Goal: Task Accomplishment & Management: Complete application form

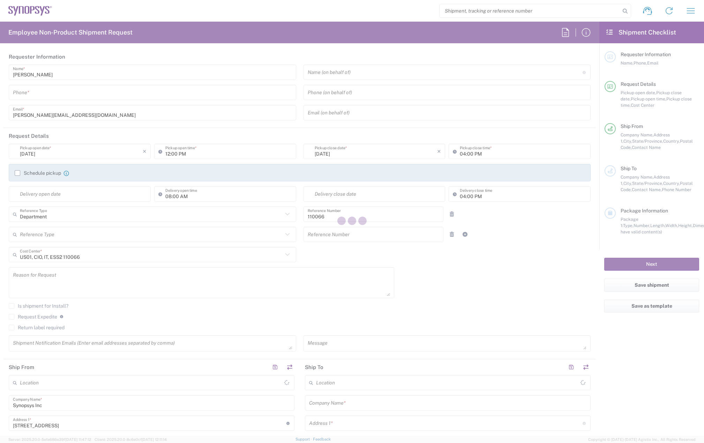
type input "Marlboro US04"
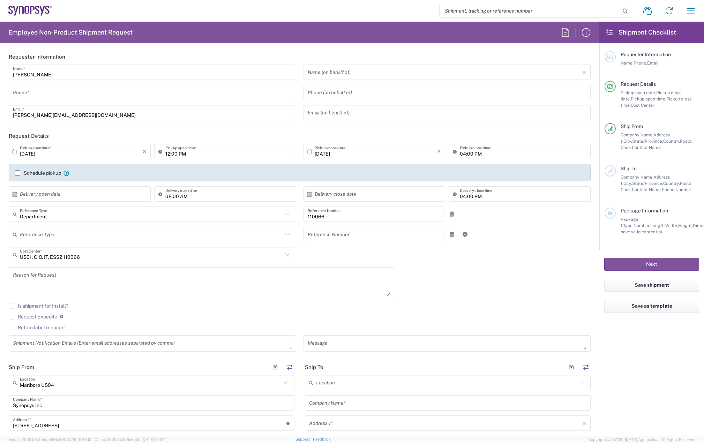
click at [80, 88] on input "tel" at bounding box center [152, 93] width 279 height 12
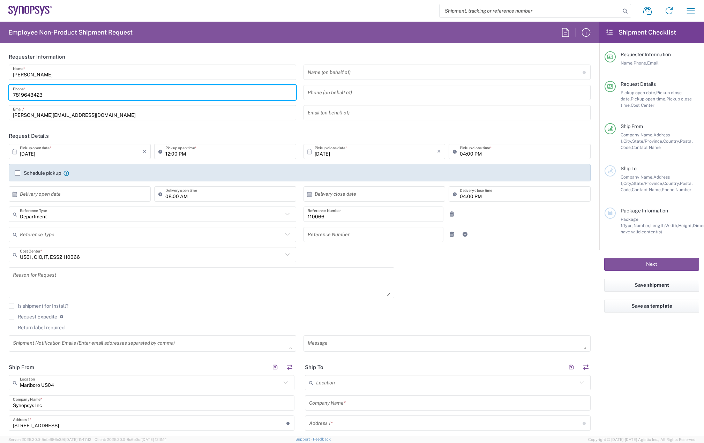
type input "7819643423"
click at [24, 174] on label "Schedule pickup" at bounding box center [38, 173] width 46 height 6
click at [17, 173] on input "Schedule pickup" at bounding box center [17, 173] width 0 height 0
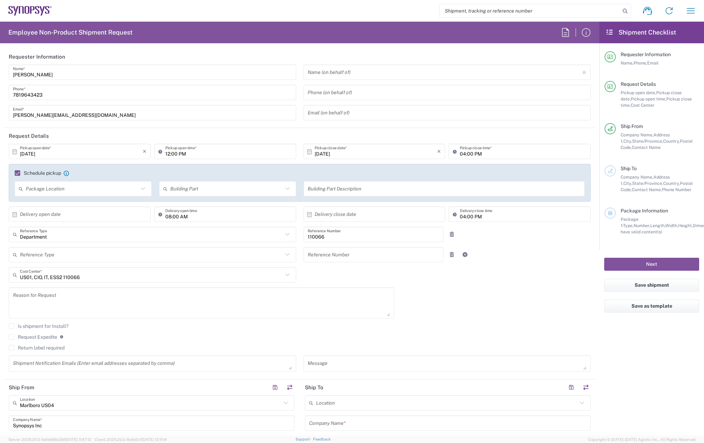
click at [47, 150] on input "[DATE]" at bounding box center [81, 152] width 123 height 12
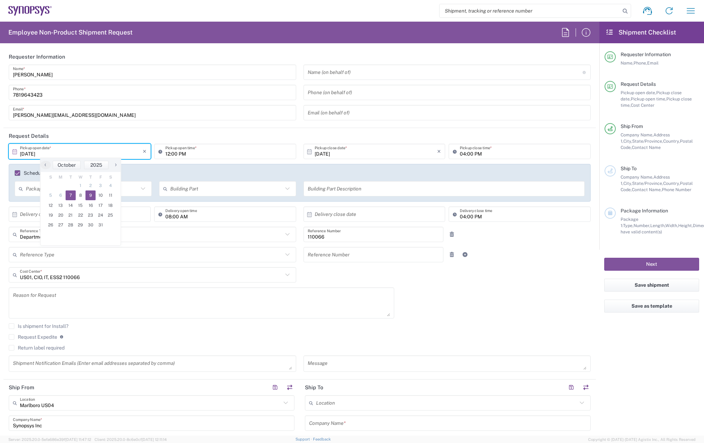
click at [91, 197] on span "9" at bounding box center [90, 196] width 10 height 10
type input "[DATE]"
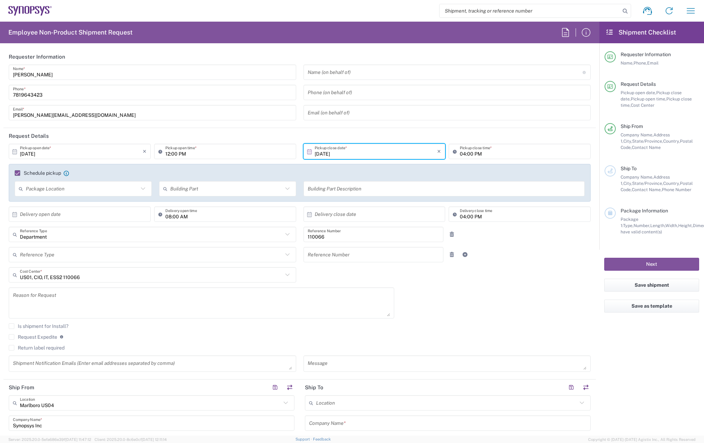
click at [460, 154] on input "04:00 PM" at bounding box center [523, 152] width 127 height 12
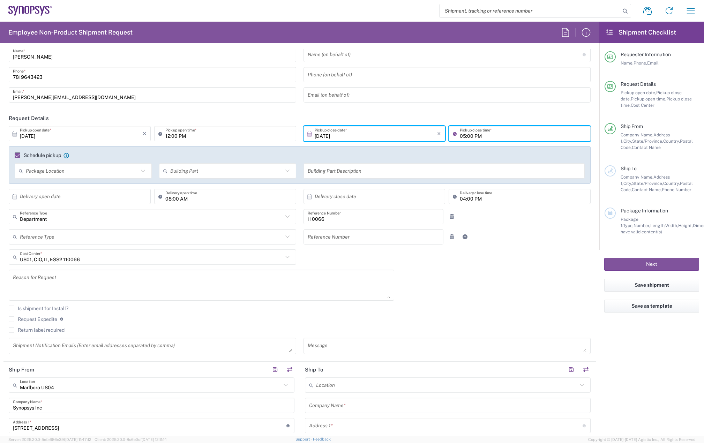
scroll to position [35, 0]
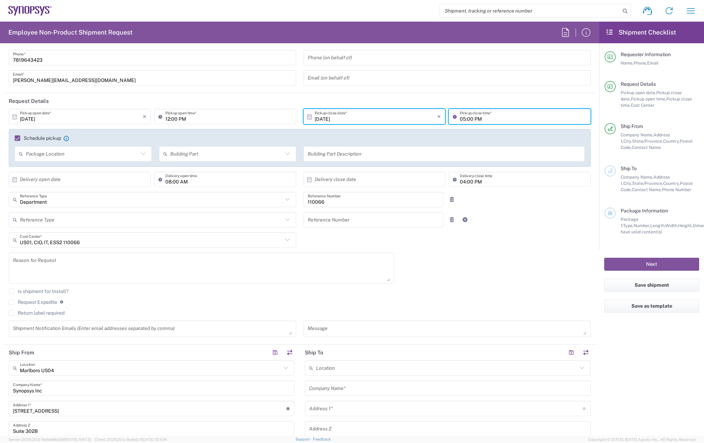
type input "05:00 PM"
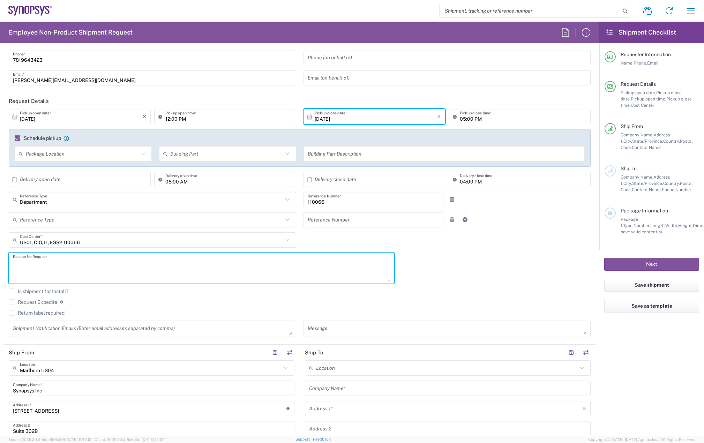
click at [55, 275] on textarea at bounding box center [201, 268] width 377 height 27
paste textarea "RITM0384727"
click at [163, 266] on textarea "Emergency Term COPE device for RITM0384727" at bounding box center [201, 268] width 377 height 27
paste textarea "([GEOGRAPHIC_DATA]) [GEOGRAPHIC_DATA][PERSON_NAME][GEOGRAPHIC_DATA]"
type textarea "Emergency Term COPE device for RITM0384727 (westland) [GEOGRAPHIC_DATA][PERSON_…"
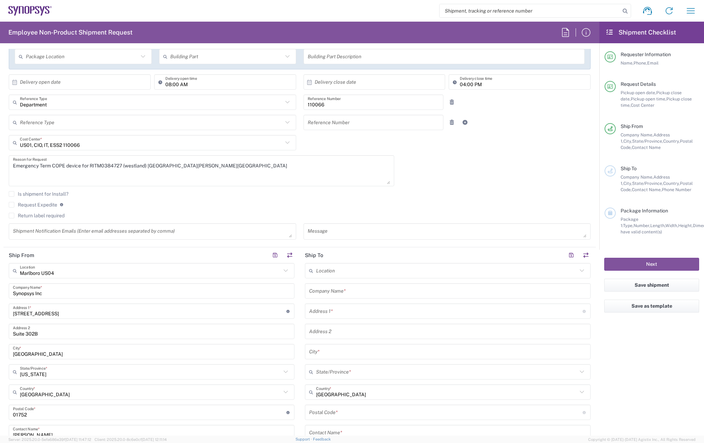
scroll to position [140, 0]
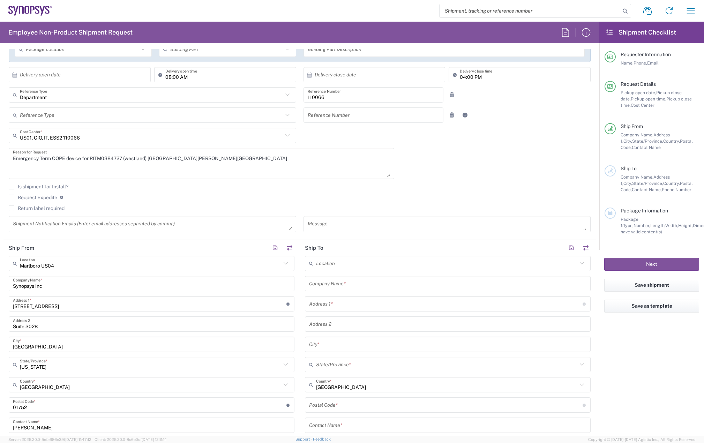
click at [345, 280] on input "text" at bounding box center [447, 284] width 277 height 12
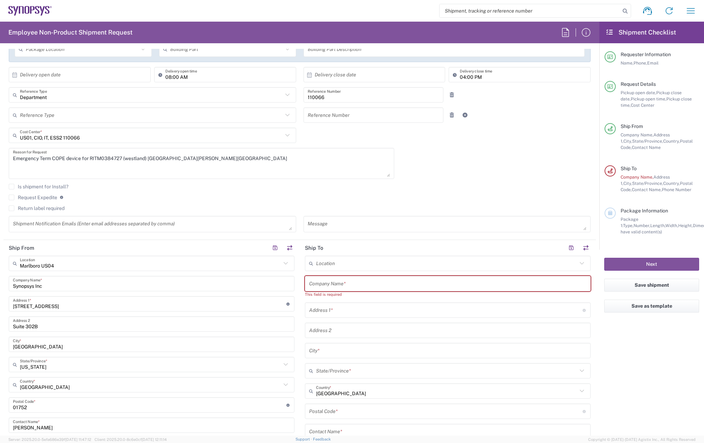
click at [318, 289] on input "text" at bounding box center [447, 284] width 277 height 12
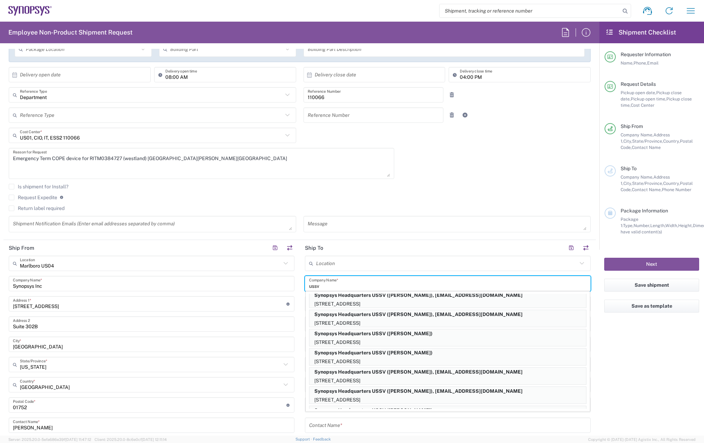
scroll to position [156, 0]
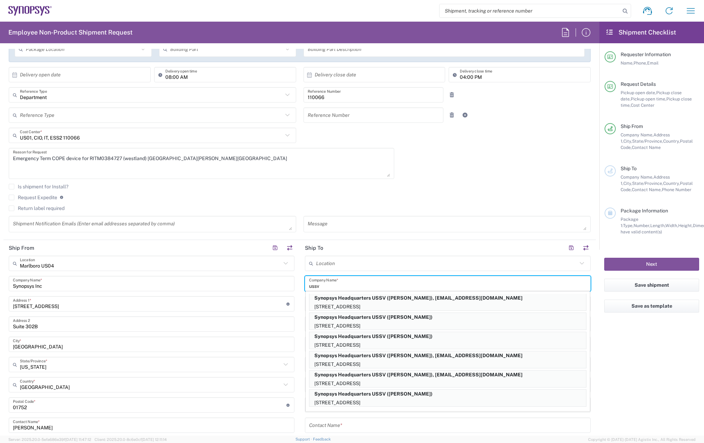
drag, startPoint x: 323, startPoint y: 285, endPoint x: 276, endPoint y: 284, distance: 47.8
click at [276, 284] on div "Ship From [GEOGRAPHIC_DATA] [GEOGRAPHIC_DATA] Location Marlboro [GEOGRAPHIC_DAT…" at bounding box center [299, 396] width 593 height 312
drag, startPoint x: 311, startPoint y: 286, endPoint x: 301, endPoint y: 284, distance: 10.7
click at [301, 284] on main "Location [GEOGRAPHIC_DATA] DE04 Agrate Brianza IT01 [GEOGRAPHIC_DATA] DE02 [GEO…" at bounding box center [448, 402] width 296 height 293
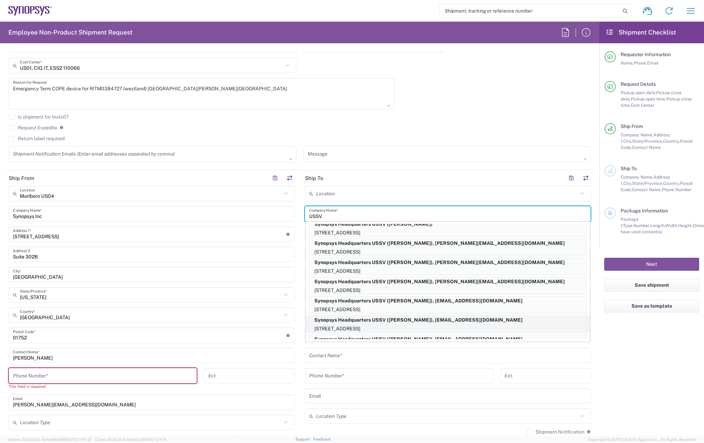
scroll to position [0, 0]
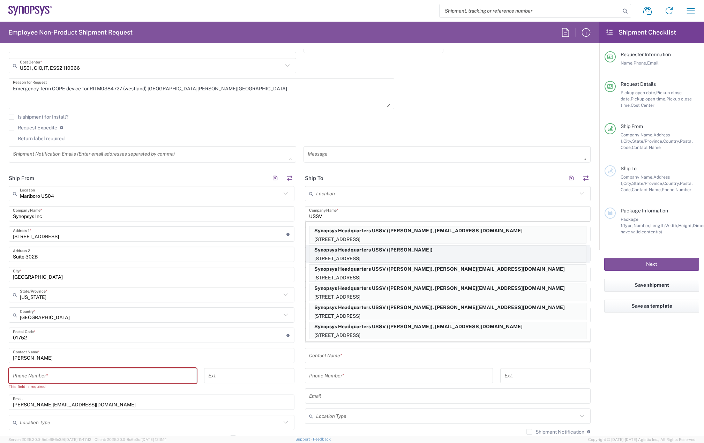
click at [366, 251] on p "Synopsys Headquarters USSV ([PERSON_NAME])" at bounding box center [448, 250] width 277 height 9
type input "Synopsys Headquarters USSV"
type input "[STREET_ADDRESS]"
type input "Sunnyvale"
type input "[US_STATE]"
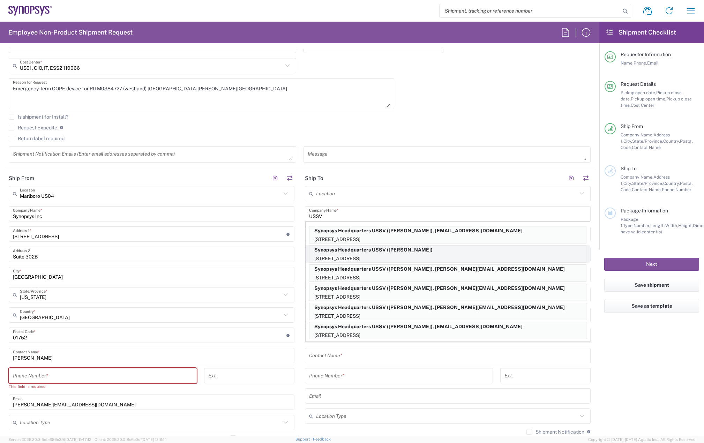
type input "94085"
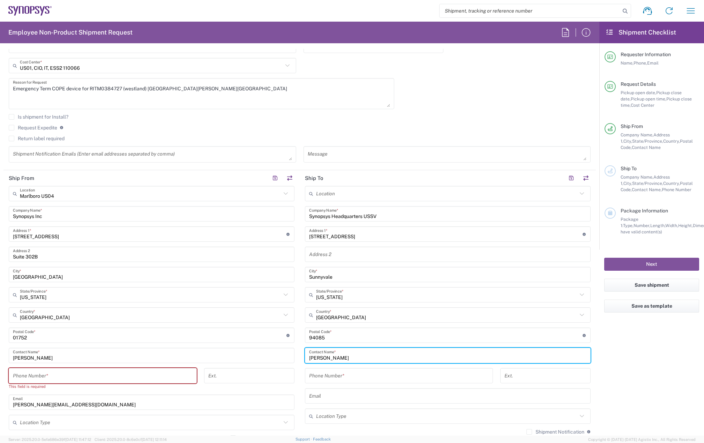
drag, startPoint x: 358, startPoint y: 356, endPoint x: 269, endPoint y: 356, distance: 88.3
click at [270, 356] on div "Ship From [GEOGRAPHIC_DATA] [GEOGRAPHIC_DATA] Location Marlboro [GEOGRAPHIC_DAT…" at bounding box center [299, 326] width 593 height 312
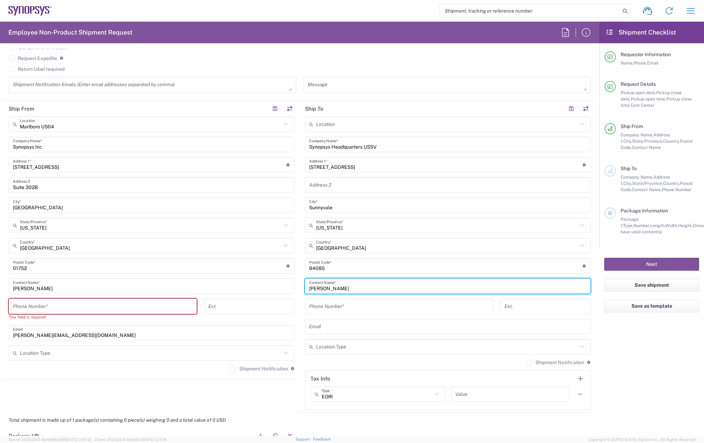
scroll to position [279, 0]
type input "[PERSON_NAME]"
click at [344, 302] on input "tel" at bounding box center [399, 306] width 180 height 12
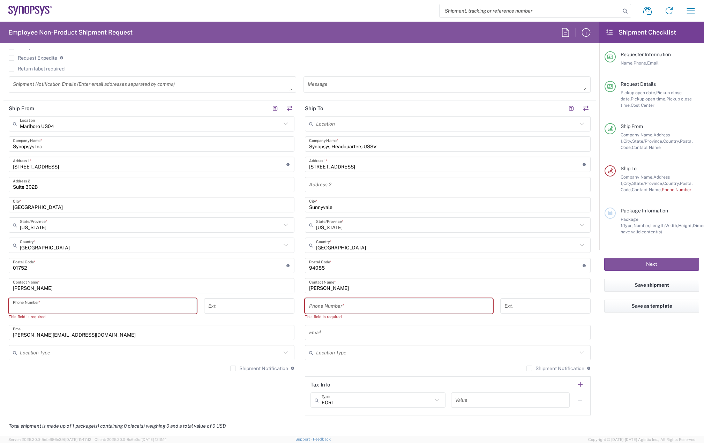
click at [39, 305] on input "tel" at bounding box center [103, 306] width 180 height 12
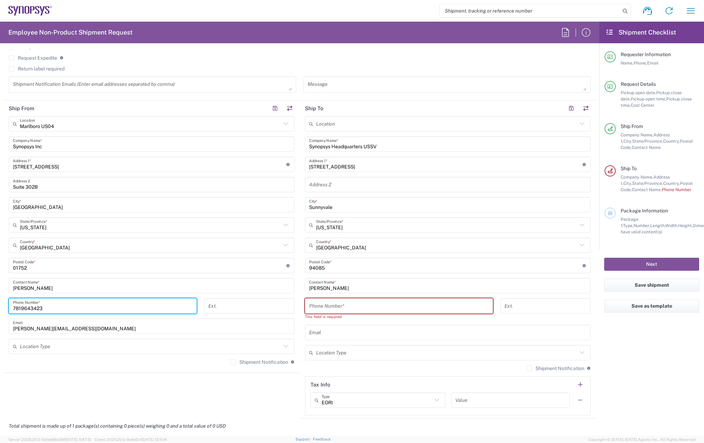
type input "7819643423"
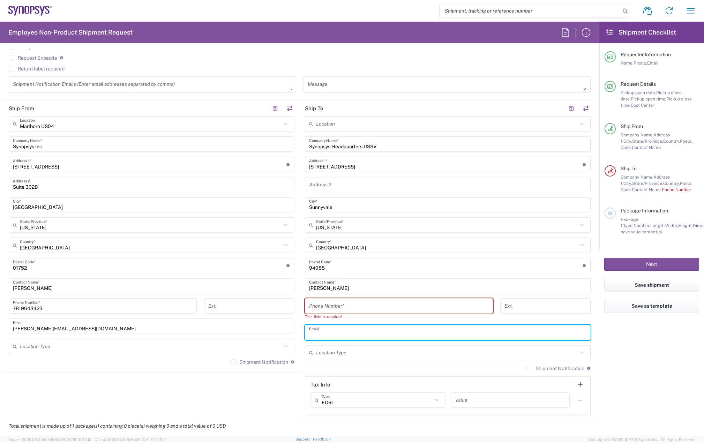
click at [325, 333] on input "text" at bounding box center [447, 333] width 277 height 12
paste input "[EMAIL_ADDRESS][DOMAIN_NAME]"
type input "[EMAIL_ADDRESS][DOMAIN_NAME]"
click at [230, 363] on label "Shipment Notification" at bounding box center [259, 362] width 58 height 6
click at [233, 362] on input "Shipment Notification" at bounding box center [233, 362] width 0 height 0
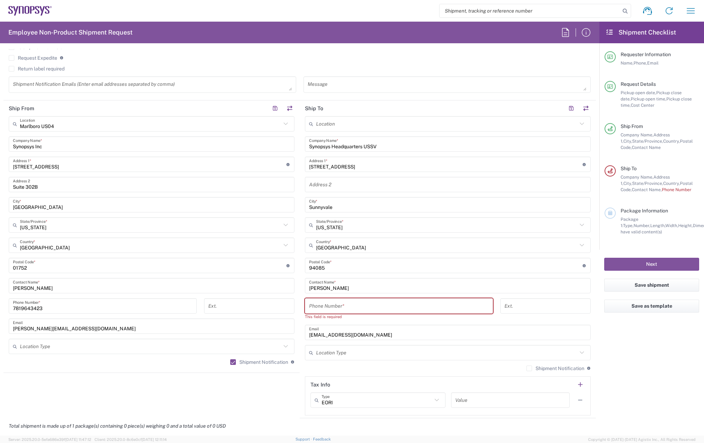
click at [527, 369] on label "Shipment Notification" at bounding box center [556, 369] width 58 height 6
click at [529, 369] on input "Shipment Notification" at bounding box center [529, 369] width 0 height 0
click at [339, 305] on input "tel" at bounding box center [399, 306] width 180 height 12
paste input "[PHONE_NUMBER]"
click at [333, 309] on input "[PHONE_NUMBER]" at bounding box center [399, 306] width 180 height 12
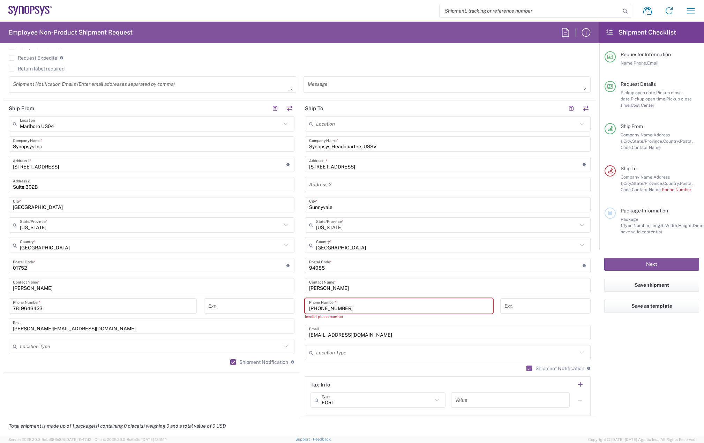
click at [323, 308] on input "[PHONE_NUMBER]" at bounding box center [399, 306] width 180 height 12
click at [313, 309] on input "+1.4082425859" at bounding box center [399, 306] width 180 height 12
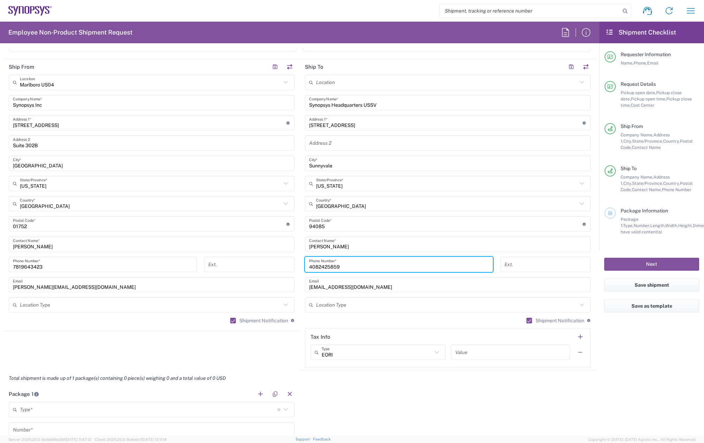
scroll to position [419, 0]
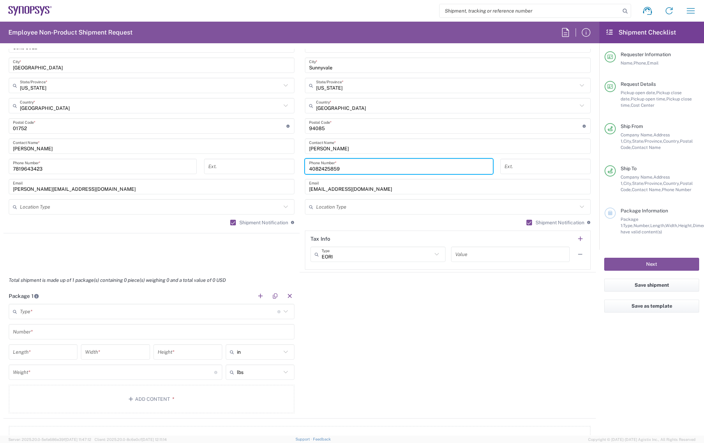
type input "4082425859"
click at [112, 313] on input "text" at bounding box center [149, 312] width 258 height 12
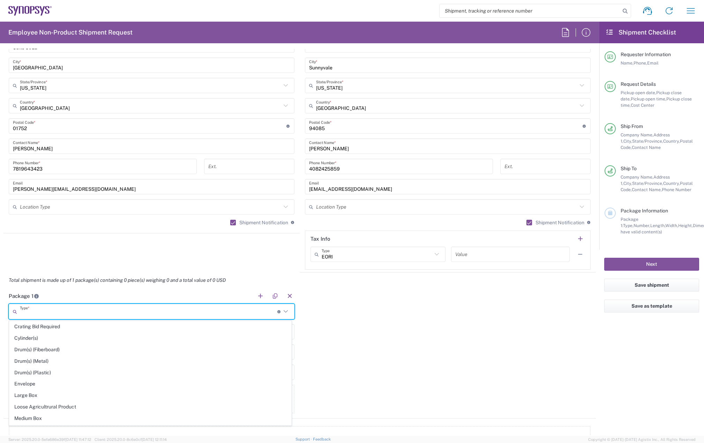
scroll to position [174, 0]
click at [58, 356] on span "Envelope" at bounding box center [150, 358] width 282 height 11
type input "Envelope"
type input "1"
type input "9.5"
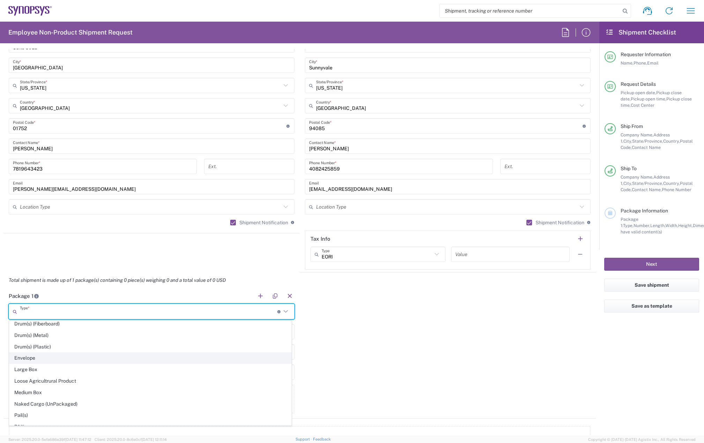
type input "12.5"
type input "0.25"
type input "1"
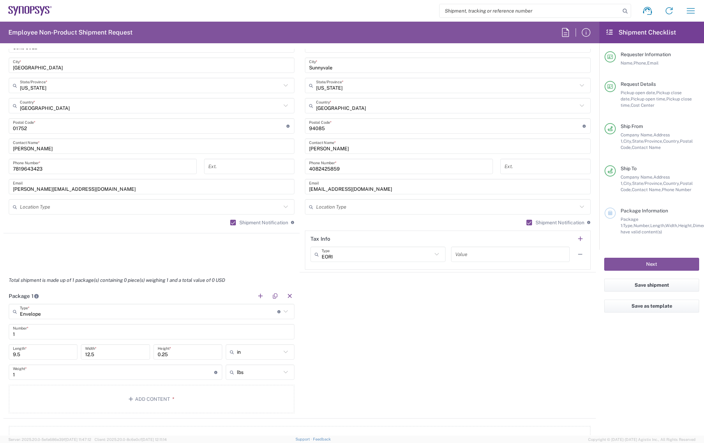
click at [50, 334] on input "1" at bounding box center [151, 332] width 277 height 12
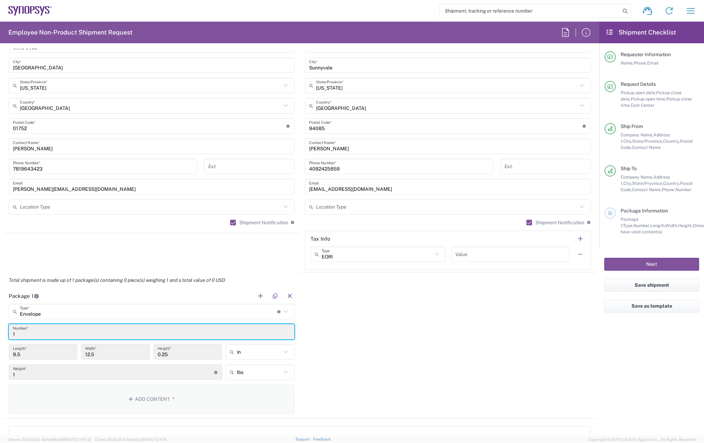
click at [142, 399] on button "Add Content *" at bounding box center [152, 399] width 286 height 29
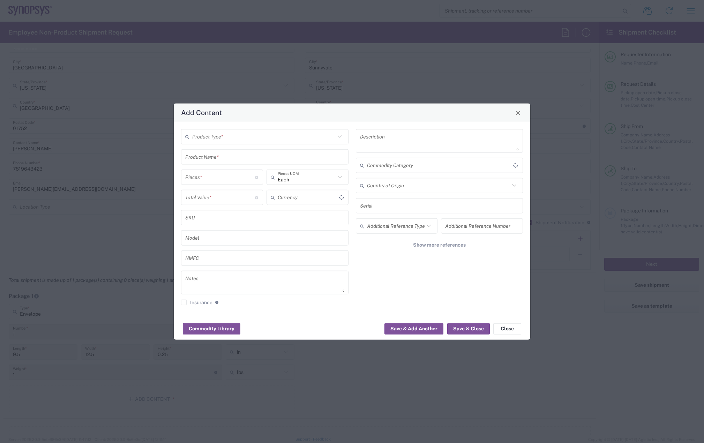
type input "US Dollar"
click at [240, 145] on div "Product Type * Product Name * Pieces * Number of pieces inside all the packages…" at bounding box center [265, 219] width 175 height 181
click at [230, 141] on input "text" at bounding box center [263, 137] width 143 height 12
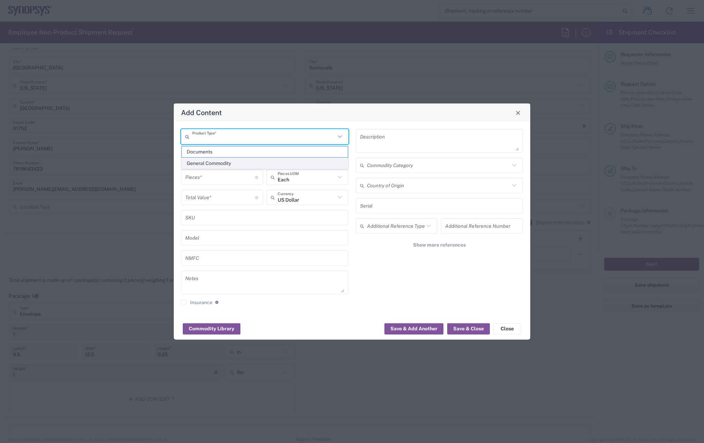
click at [218, 159] on span "General Commodity" at bounding box center [265, 163] width 166 height 11
type input "General Commodity"
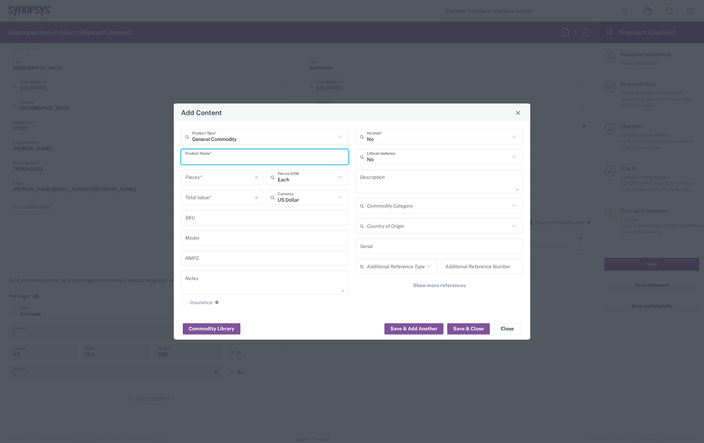
click at [215, 157] on input "text" at bounding box center [264, 157] width 159 height 12
click at [205, 175] on div "iphone" at bounding box center [265, 174] width 166 height 12
type input "iphone"
type textarea "Mobile Phone"
click at [207, 181] on input "number" at bounding box center [220, 177] width 70 height 12
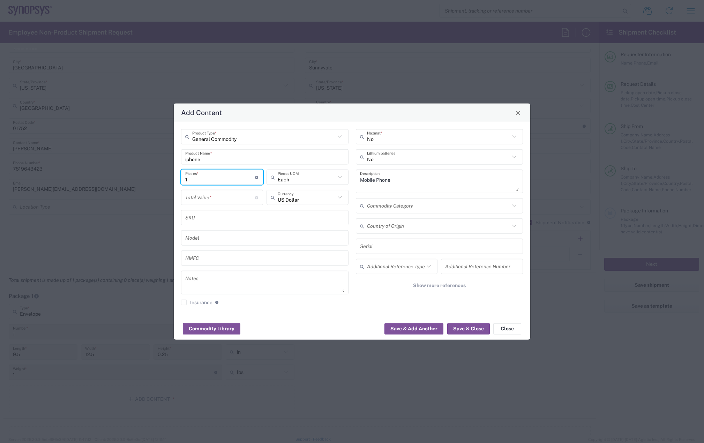
type input "1"
click at [204, 195] on input "number" at bounding box center [220, 197] width 70 height 12
type input "999"
click at [467, 329] on button "Save & Close" at bounding box center [468, 328] width 43 height 11
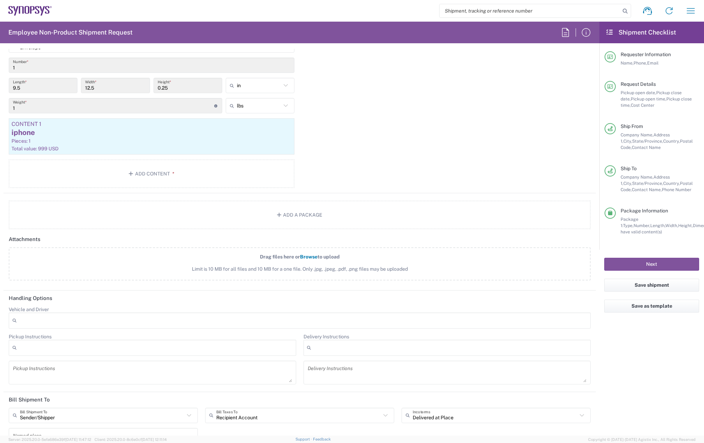
scroll to position [698, 0]
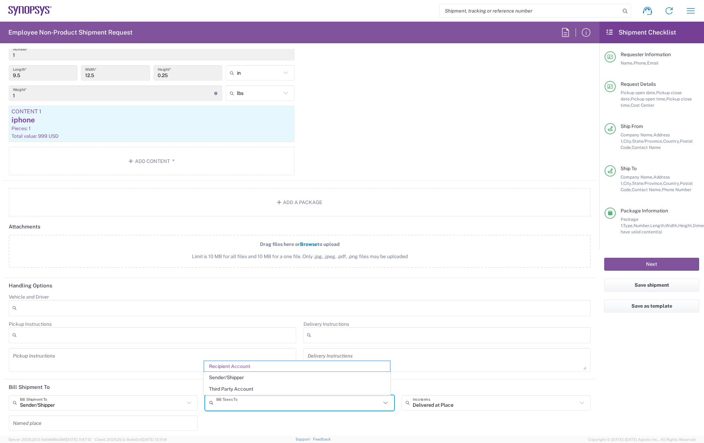
click at [232, 408] on input "text" at bounding box center [298, 403] width 165 height 12
click at [242, 380] on span "Sender/Shipper" at bounding box center [297, 377] width 186 height 11
type input "Sender/Shipper"
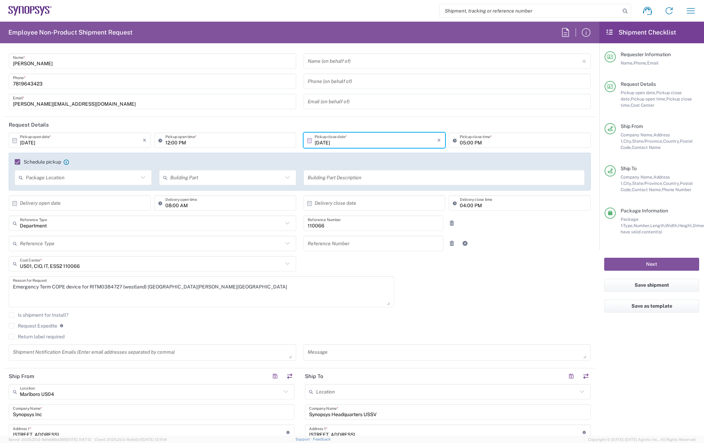
scroll to position [0, 0]
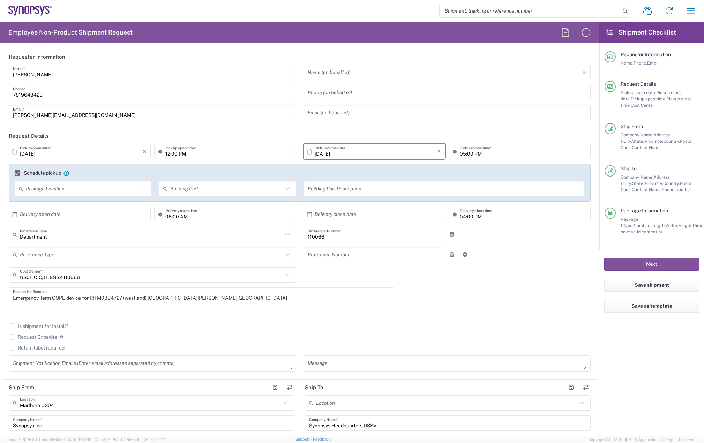
click at [213, 301] on textarea "Emergency Term COPE device for RITM0384727 (westland) [GEOGRAPHIC_DATA][PERSON_…" at bounding box center [201, 303] width 377 height 27
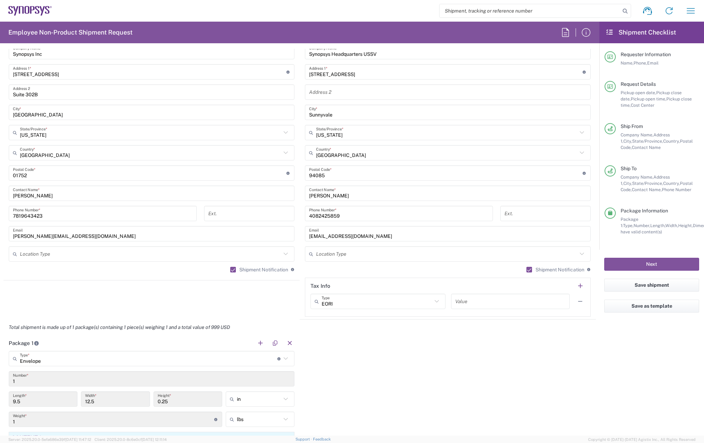
scroll to position [384, 0]
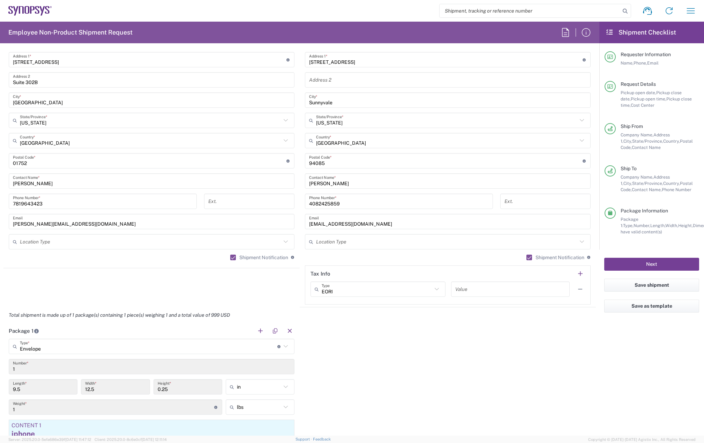
click at [629, 265] on button "Next" at bounding box center [651, 264] width 95 height 13
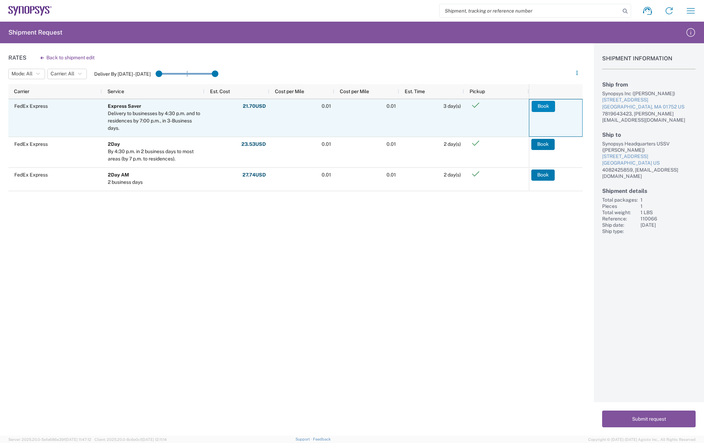
click at [535, 107] on button "Book" at bounding box center [543, 106] width 23 height 11
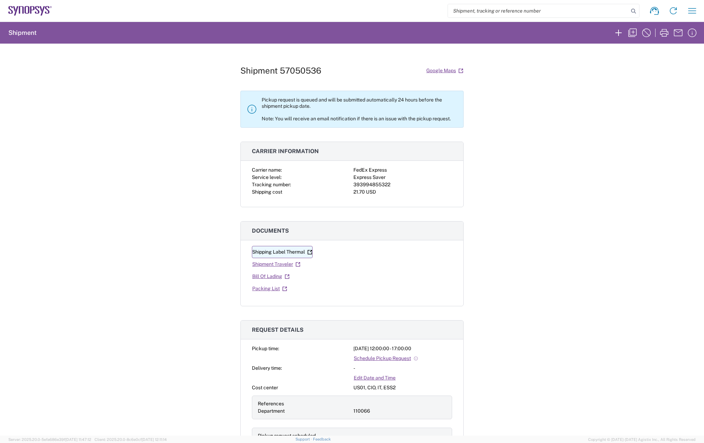
click at [282, 254] on link "Shipping Label Thermal" at bounding box center [282, 252] width 61 height 12
